Goal: Contribute content: Contribute content

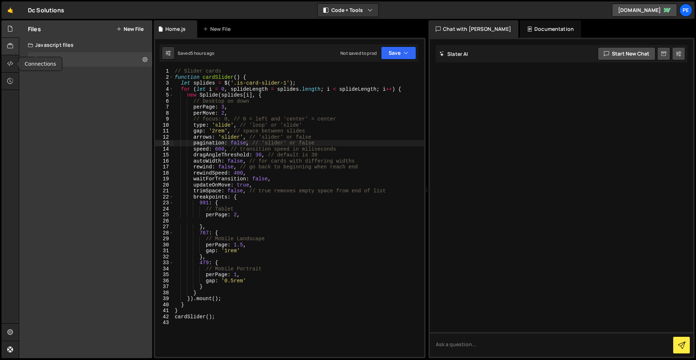
scroll to position [0, 5]
click at [65, 65] on div "1 Home.js 0" at bounding box center [90, 59] width 124 height 14
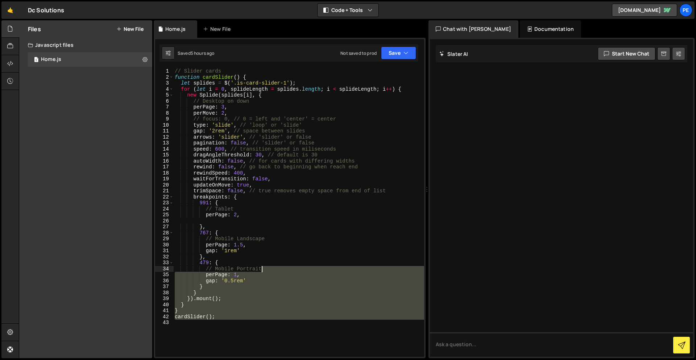
scroll to position [0, 0]
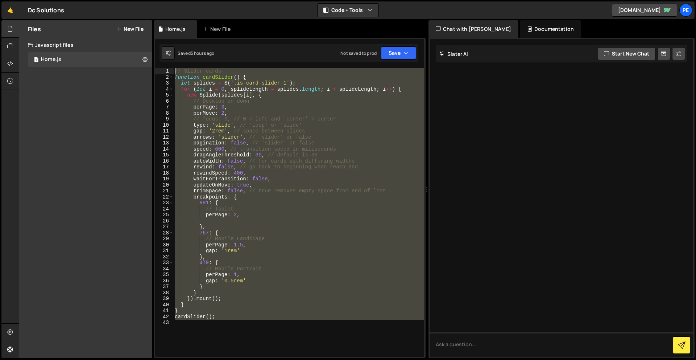
drag, startPoint x: 283, startPoint y: 325, endPoint x: 191, endPoint y: -32, distance: 368.2
click at [191, 0] on html "Projects [GEOGRAPHIC_DATA] Blog Pe Your current team is Perspective 1 Projects …" at bounding box center [348, 180] width 696 height 360
type textarea "// Slider cards function cardSlider() {"
click at [9, 28] on icon at bounding box center [10, 29] width 6 height 8
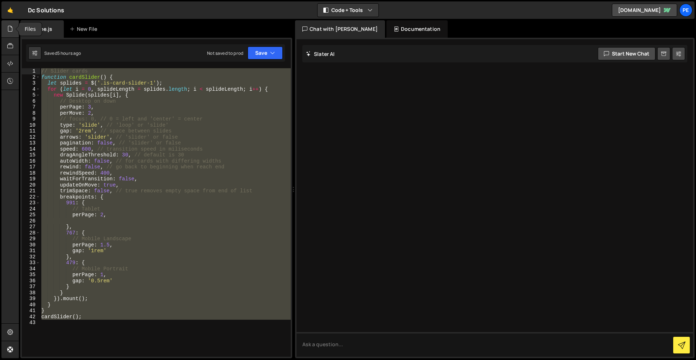
click at [9, 28] on icon at bounding box center [10, 29] width 6 height 8
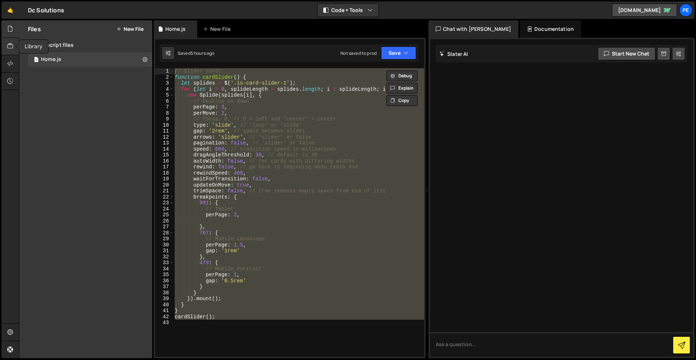
click at [9, 47] on icon at bounding box center [10, 46] width 6 height 8
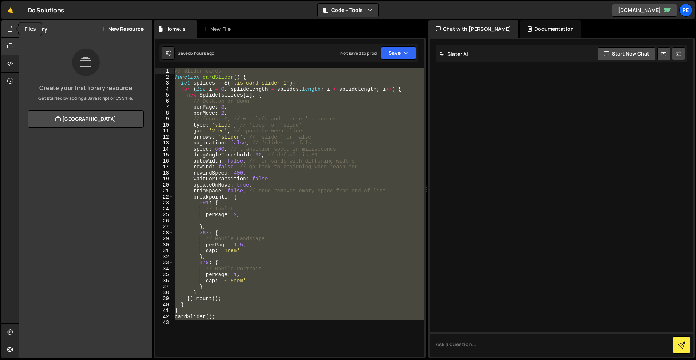
click at [9, 24] on div at bounding box center [10, 28] width 18 height 17
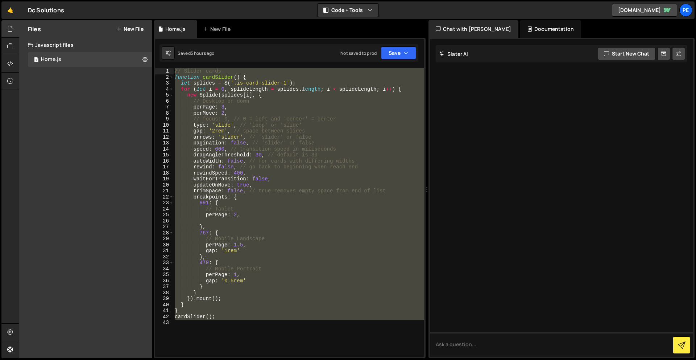
click at [128, 21] on div "Files New File" at bounding box center [85, 28] width 133 height 17
click at [129, 26] on button "New File" at bounding box center [129, 29] width 27 height 6
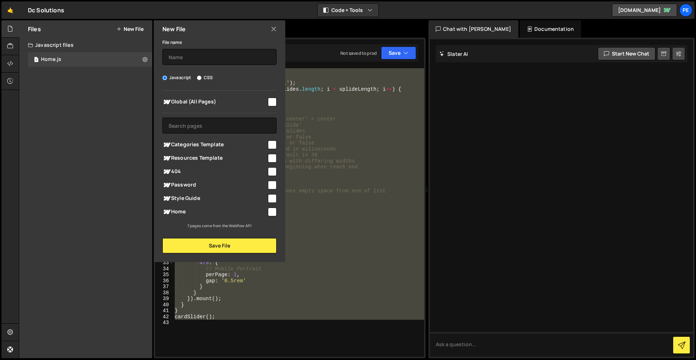
click at [273, 153] on div at bounding box center [272, 158] width 10 height 10
click at [274, 155] on input "checkbox" at bounding box center [272, 158] width 9 height 9
checkbox input "true"
click at [242, 59] on input "text" at bounding box center [219, 57] width 114 height 16
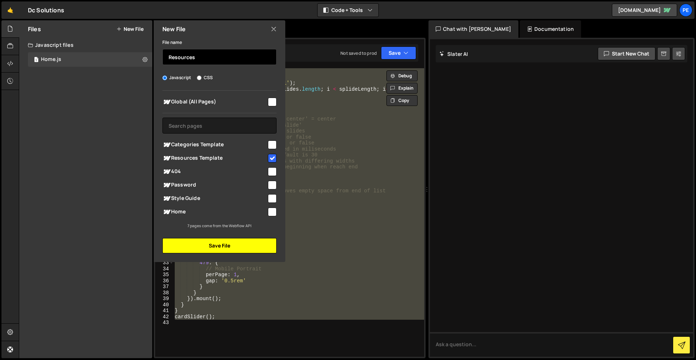
type input "Resources"
click at [251, 246] on button "Save File" at bounding box center [219, 245] width 114 height 15
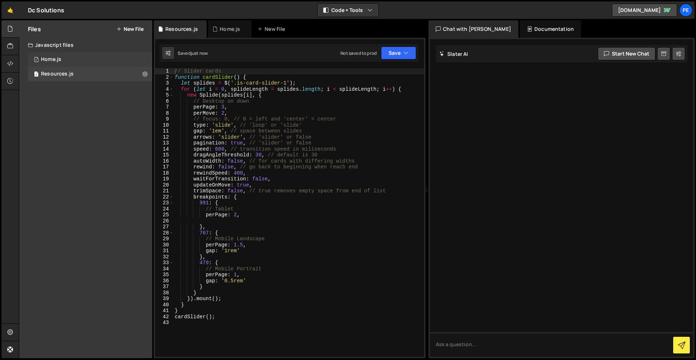
click at [77, 54] on div "1 Home.js 0" at bounding box center [90, 59] width 124 height 14
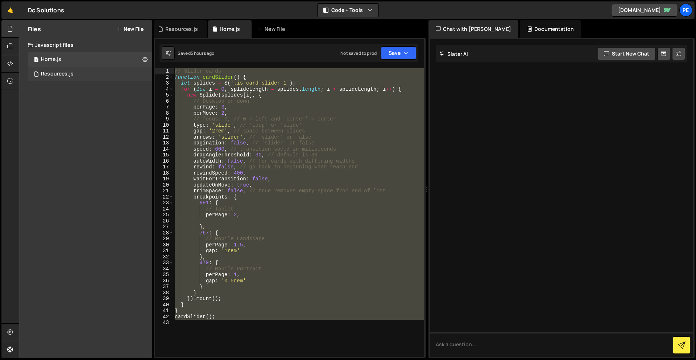
click at [73, 70] on div "1 Resources.js 0" at bounding box center [90, 74] width 124 height 14
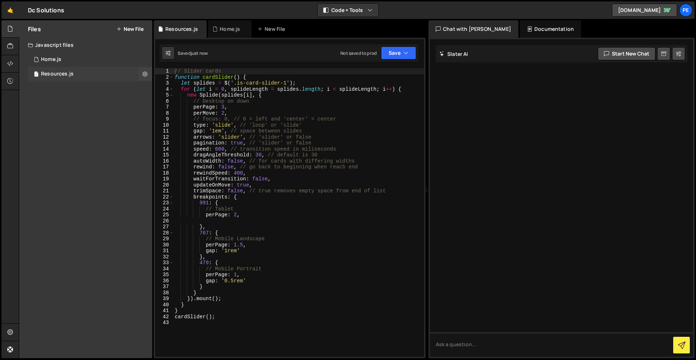
click at [82, 75] on div "1 Resources.js 0" at bounding box center [90, 74] width 124 height 14
click at [79, 58] on div "1 Home.js 0" at bounding box center [90, 59] width 124 height 14
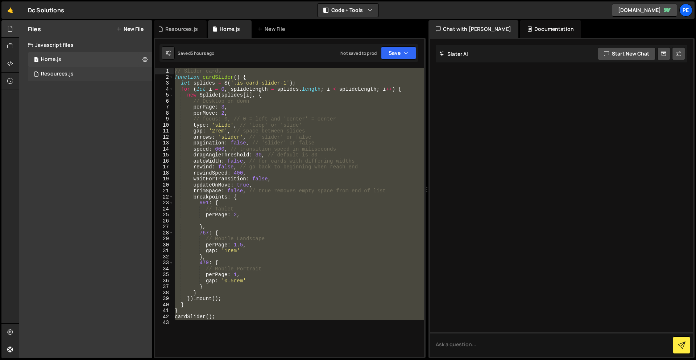
click at [81, 70] on div "1 Resources.js 0" at bounding box center [90, 74] width 124 height 14
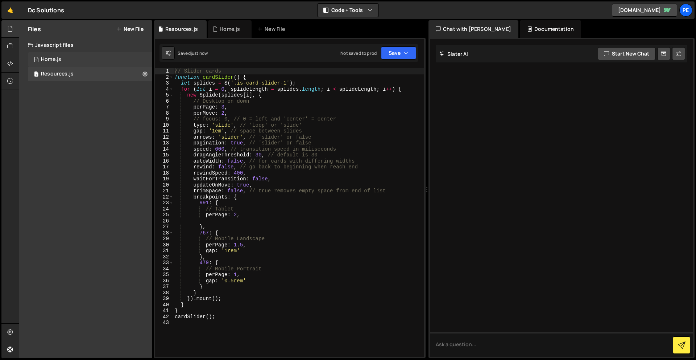
click at [82, 55] on div "1 Home.js 0" at bounding box center [90, 59] width 124 height 14
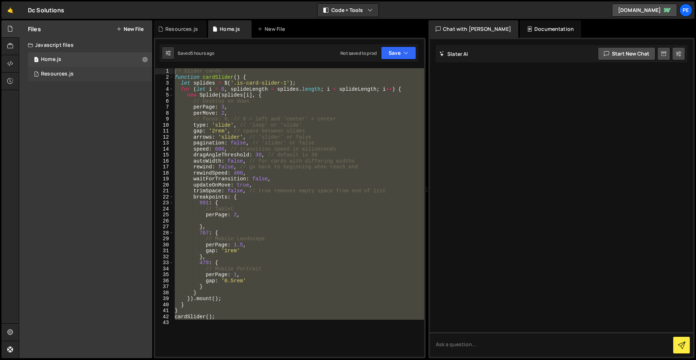
click at [79, 70] on div "1 Resources.js 0" at bounding box center [90, 74] width 124 height 14
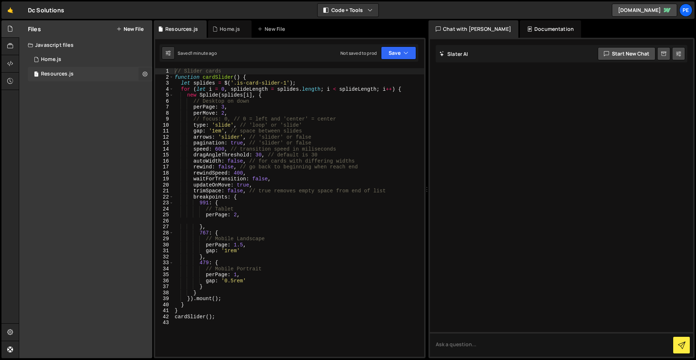
click at [148, 75] on button at bounding box center [144, 73] width 13 height 13
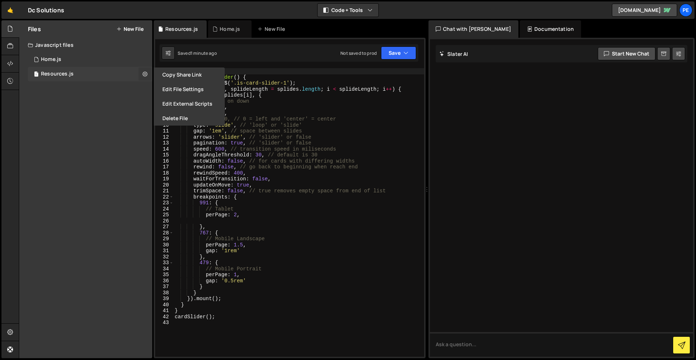
click at [147, 75] on icon at bounding box center [144, 73] width 5 height 7
type textarea "perPage: 1.5,"
click at [364, 246] on div "// Slider cards function cardSlider ( ) { let splides = $ ( '.is-card-slider-1'…" at bounding box center [298, 218] width 251 height 300
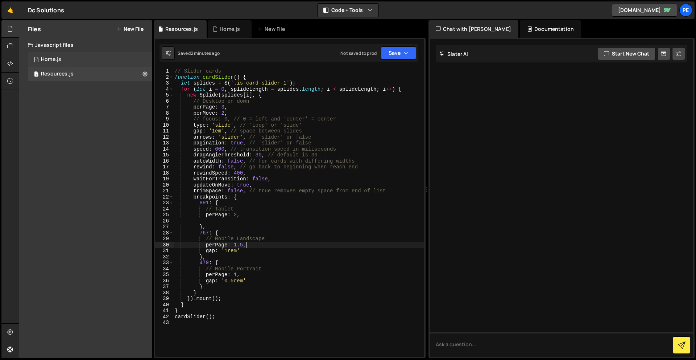
click at [82, 61] on div "1 Home.js 0" at bounding box center [90, 59] width 124 height 14
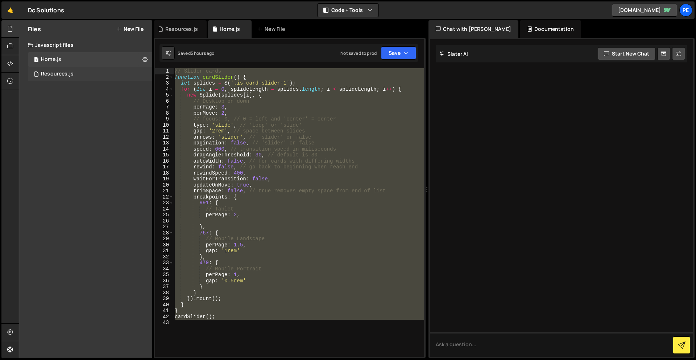
click at [144, 72] on div "1 Resources.js 0" at bounding box center [90, 74] width 124 height 14
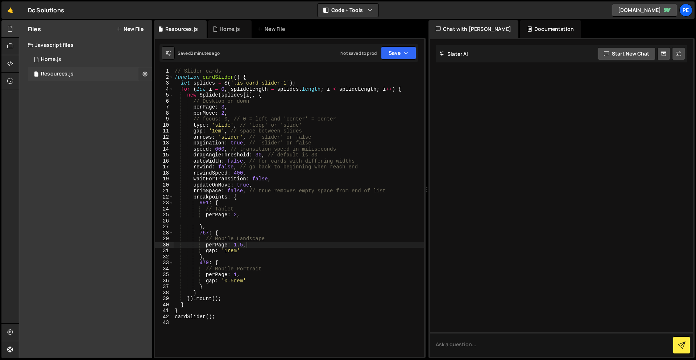
click at [144, 73] on icon at bounding box center [144, 73] width 5 height 7
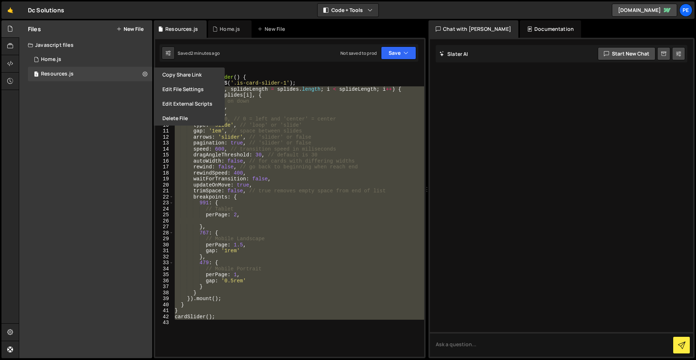
drag, startPoint x: 240, startPoint y: 239, endPoint x: 217, endPoint y: 10, distance: 230.3
click at [217, 10] on div "Hold on a sec... Are you certain you wish to leave this page? Any changes you'v…" at bounding box center [348, 180] width 696 height 360
type textarea "// Slider cards function cardSlider() {"
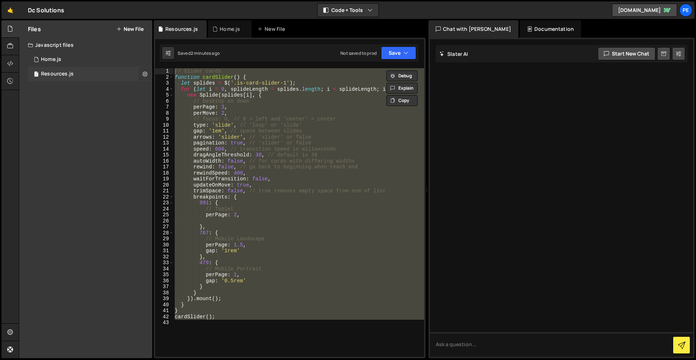
click at [139, 72] on button at bounding box center [144, 73] width 13 height 13
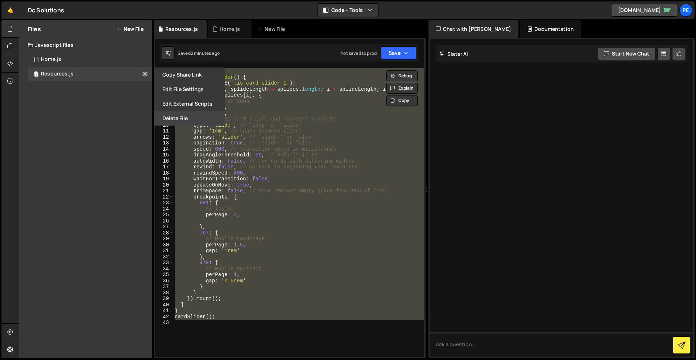
click at [179, 122] on button "Delete File" at bounding box center [189, 118] width 71 height 14
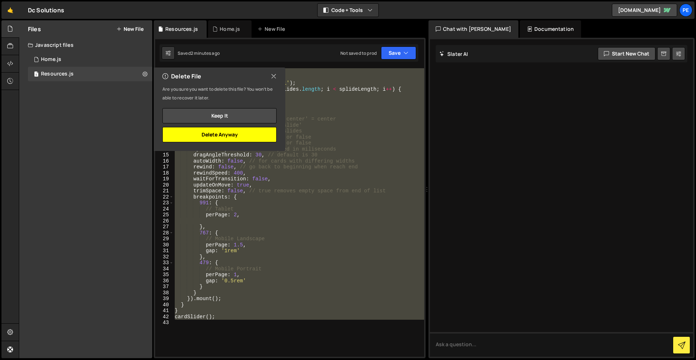
click at [236, 137] on button "Delete Anyway" at bounding box center [219, 134] width 114 height 15
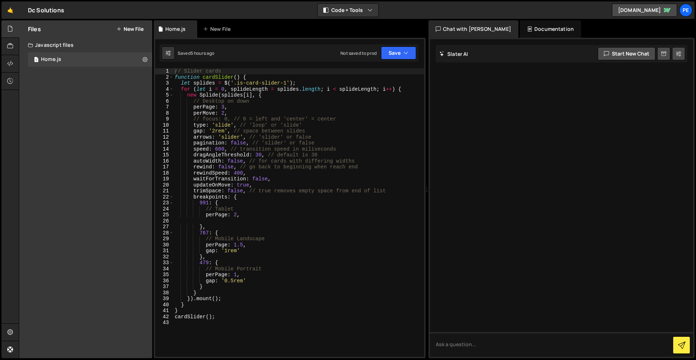
click at [141, 30] on button "New File" at bounding box center [129, 29] width 27 height 6
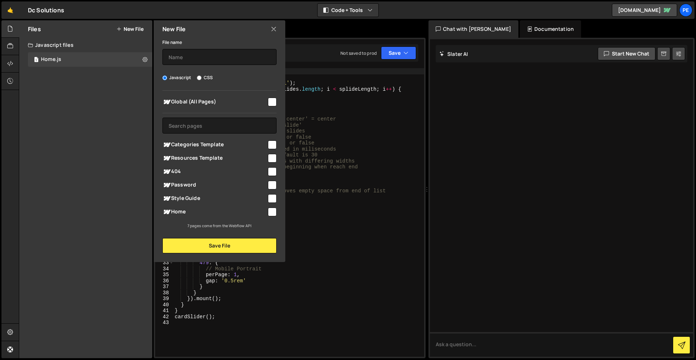
click at [271, 157] on input "checkbox" at bounding box center [272, 158] width 9 height 9
checkbox input "true"
click at [240, 57] on input "text" at bounding box center [219, 57] width 114 height 16
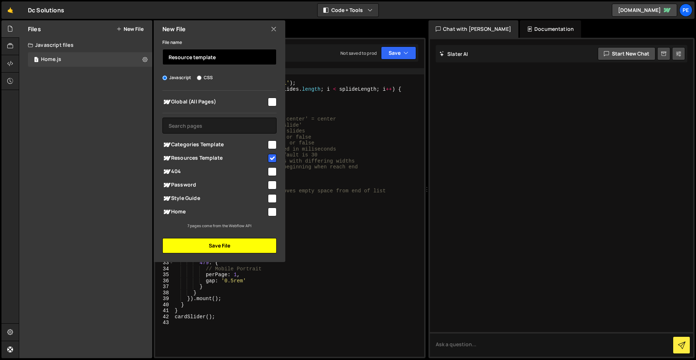
type input "Resource template"
click at [241, 241] on button "Save File" at bounding box center [219, 245] width 114 height 15
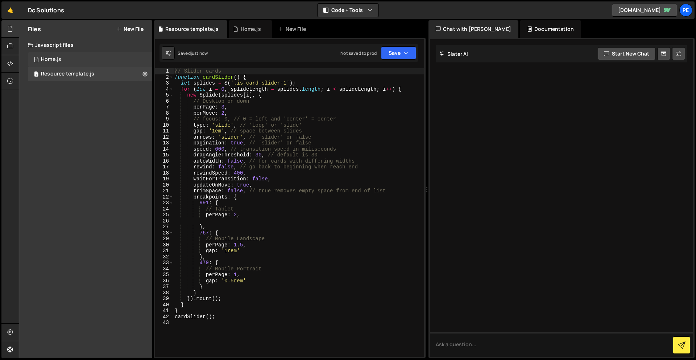
click at [75, 58] on div "1 Home.js 0" at bounding box center [90, 59] width 124 height 14
click at [74, 74] on div "Resource template.js" at bounding box center [67, 74] width 53 height 7
click at [72, 60] on div "1 Home.js 0" at bounding box center [90, 59] width 124 height 14
click at [77, 68] on div "1 Resource template.js 0" at bounding box center [90, 74] width 124 height 14
click at [142, 75] on icon at bounding box center [144, 73] width 5 height 7
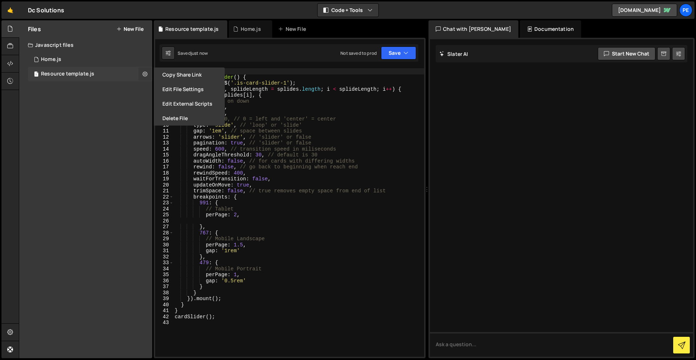
click at [142, 75] on icon at bounding box center [144, 73] width 5 height 7
click at [96, 103] on div "Files New File Javascript files 1 Home.js 0 1 Resource template.js 0 CSS files …" at bounding box center [85, 188] width 133 height 337
click at [143, 72] on icon at bounding box center [144, 73] width 5 height 7
click at [190, 121] on button "Delete File" at bounding box center [189, 118] width 71 height 14
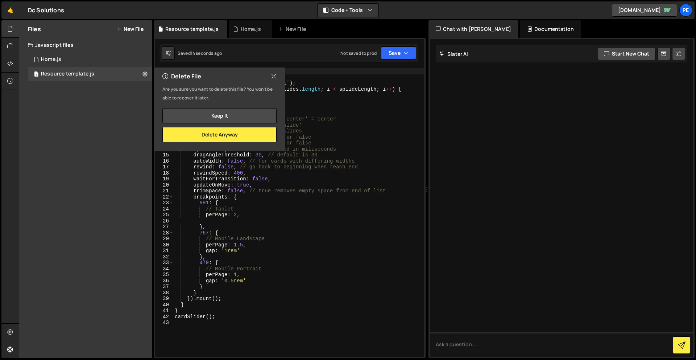
click at [73, 109] on div "Files New File Javascript files 1 Home.js 0 1 Resource template.js 0 CSS files …" at bounding box center [85, 188] width 133 height 337
type textarea "gap: '1rem'"
click at [333, 250] on div "// Slider cards function cardSlider ( ) { let splides = $ ( '.is-card-slider-1'…" at bounding box center [298, 218] width 251 height 300
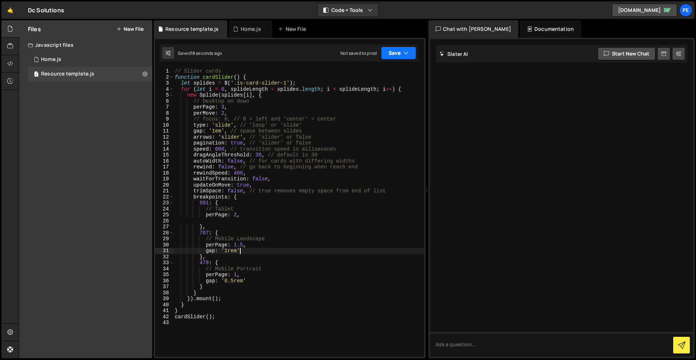
click at [393, 54] on button "Save" at bounding box center [398, 52] width 35 height 13
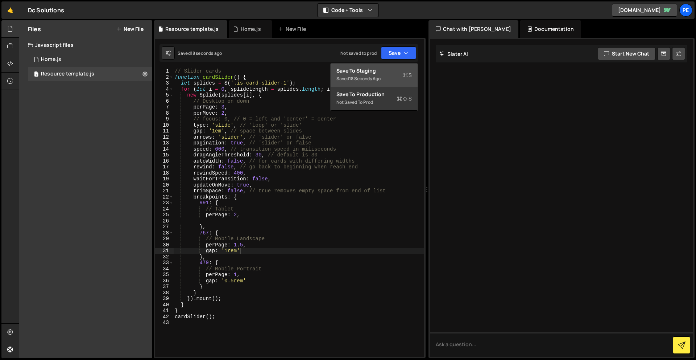
click at [398, 77] on div "Saved 18 seconds ago" at bounding box center [373, 78] width 75 height 9
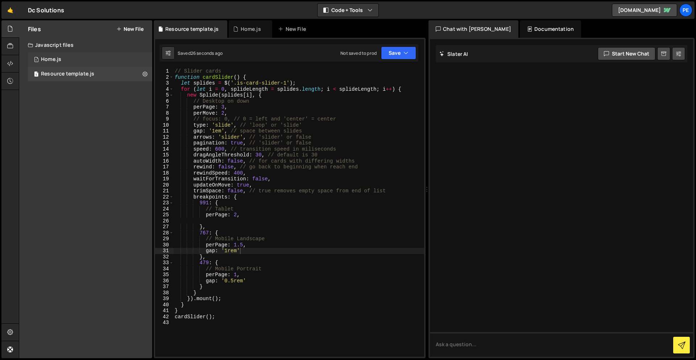
click at [55, 57] on div "Home.js" at bounding box center [51, 59] width 20 height 7
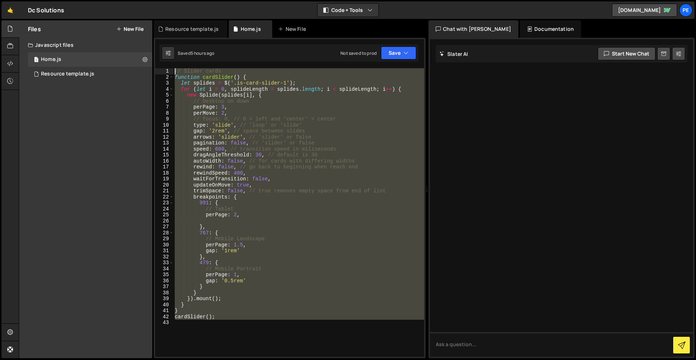
drag, startPoint x: 255, startPoint y: 278, endPoint x: 203, endPoint y: 1, distance: 282.0
click at [203, 1] on div "Hold on a sec... Are you certain you wish to leave this page? Any changes you'v…" at bounding box center [348, 180] width 696 height 360
type textarea "// Slider cards function cardSlider() {"
click at [65, 71] on div "Resource template.js" at bounding box center [67, 74] width 53 height 7
drag, startPoint x: 210, startPoint y: 299, endPoint x: 113, endPoint y: -32, distance: 344.4
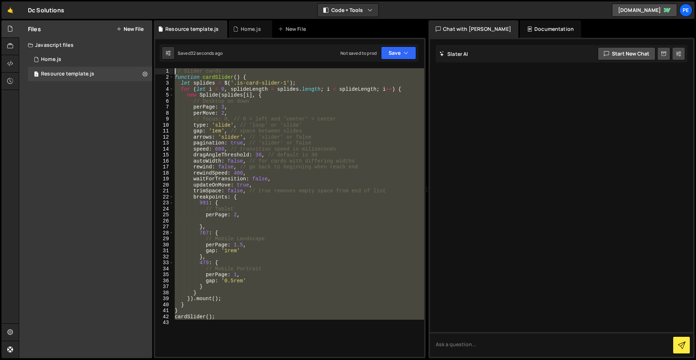
click at [113, 0] on html "Projects [GEOGRAPHIC_DATA] Blog Pe Your current team is Perspective 1 Projects …" at bounding box center [348, 180] width 696 height 360
type textarea "// Slider cards function cardSlider() {"
paste textarea
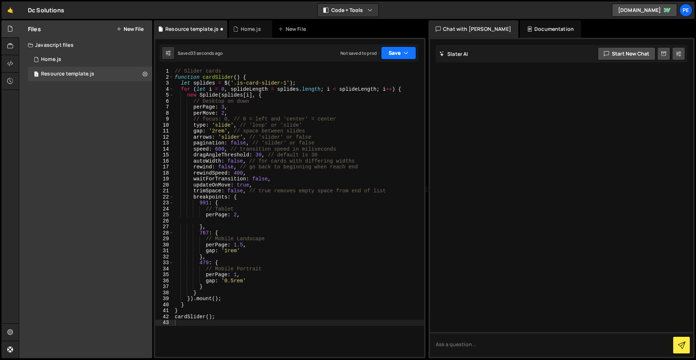
click at [389, 52] on button "Save" at bounding box center [398, 52] width 35 height 13
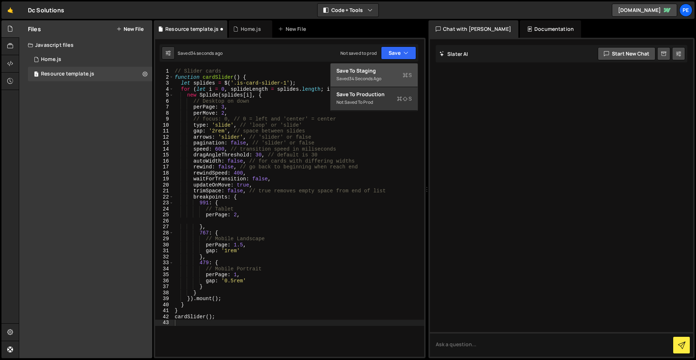
click at [384, 78] on div "Saved 34 seconds ago" at bounding box center [373, 78] width 75 height 9
